Goal: Transaction & Acquisition: Purchase product/service

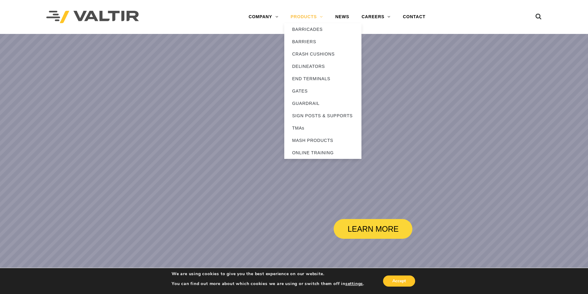
click at [313, 19] on link "PRODUCTS" at bounding box center [306, 17] width 45 height 12
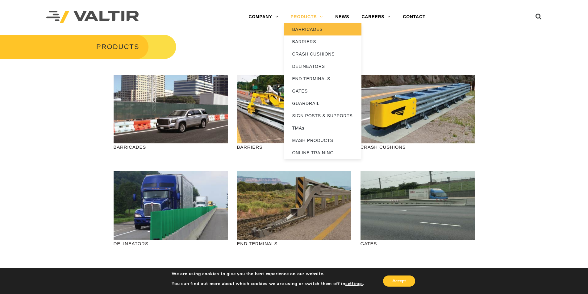
click at [314, 29] on link "BARRICADES" at bounding box center [322, 29] width 77 height 12
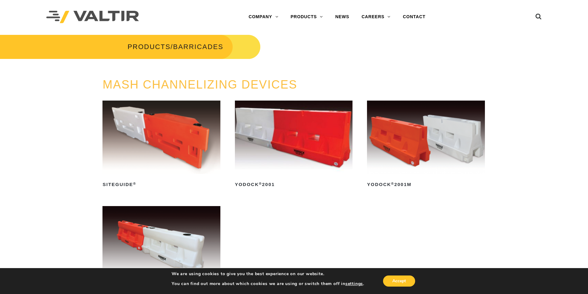
click at [303, 151] on img at bounding box center [294, 137] width 118 height 73
